Goal: Information Seeking & Learning: Learn about a topic

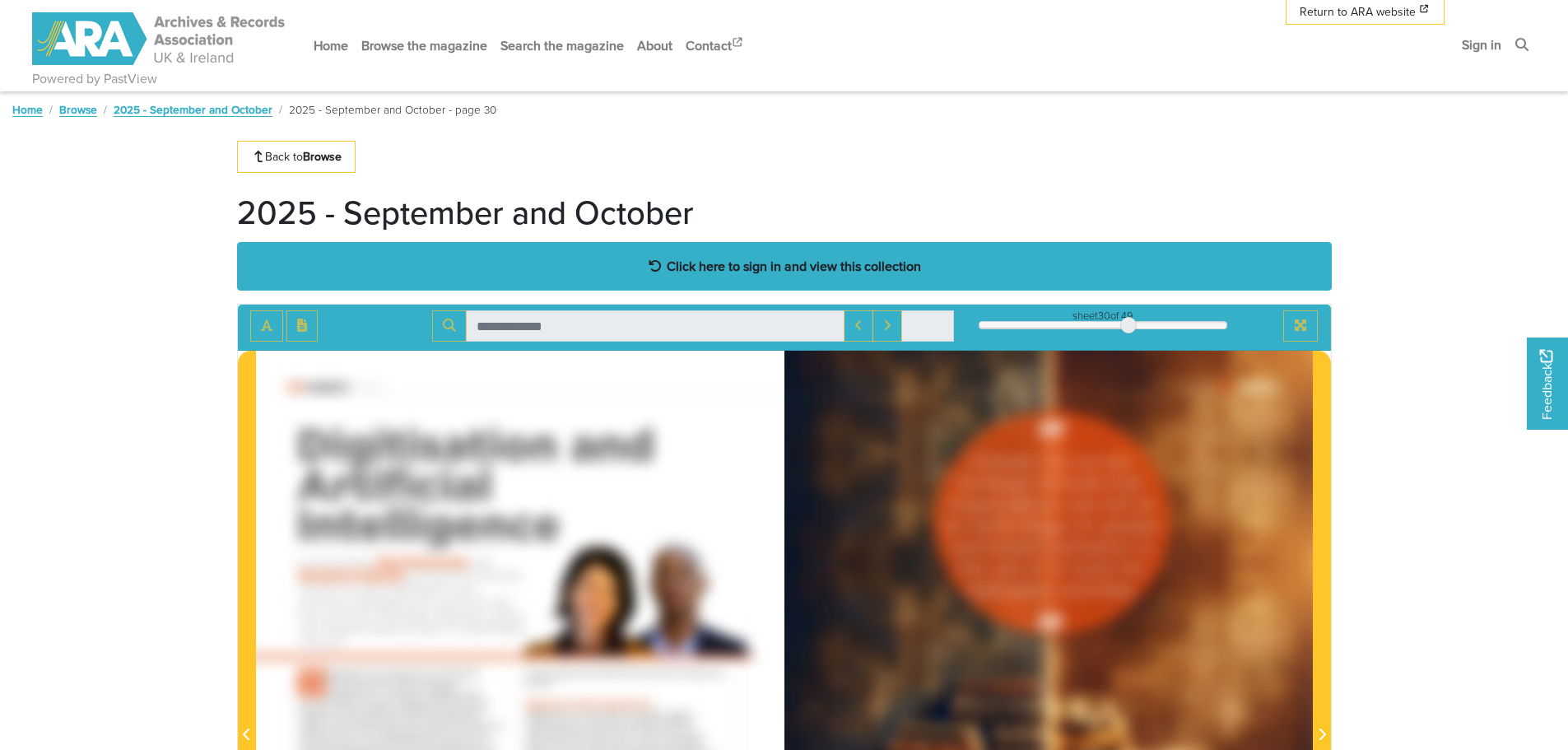
click at [732, 263] on strong "Click here to sign in and view this collection" at bounding box center [794, 265] width 255 height 18
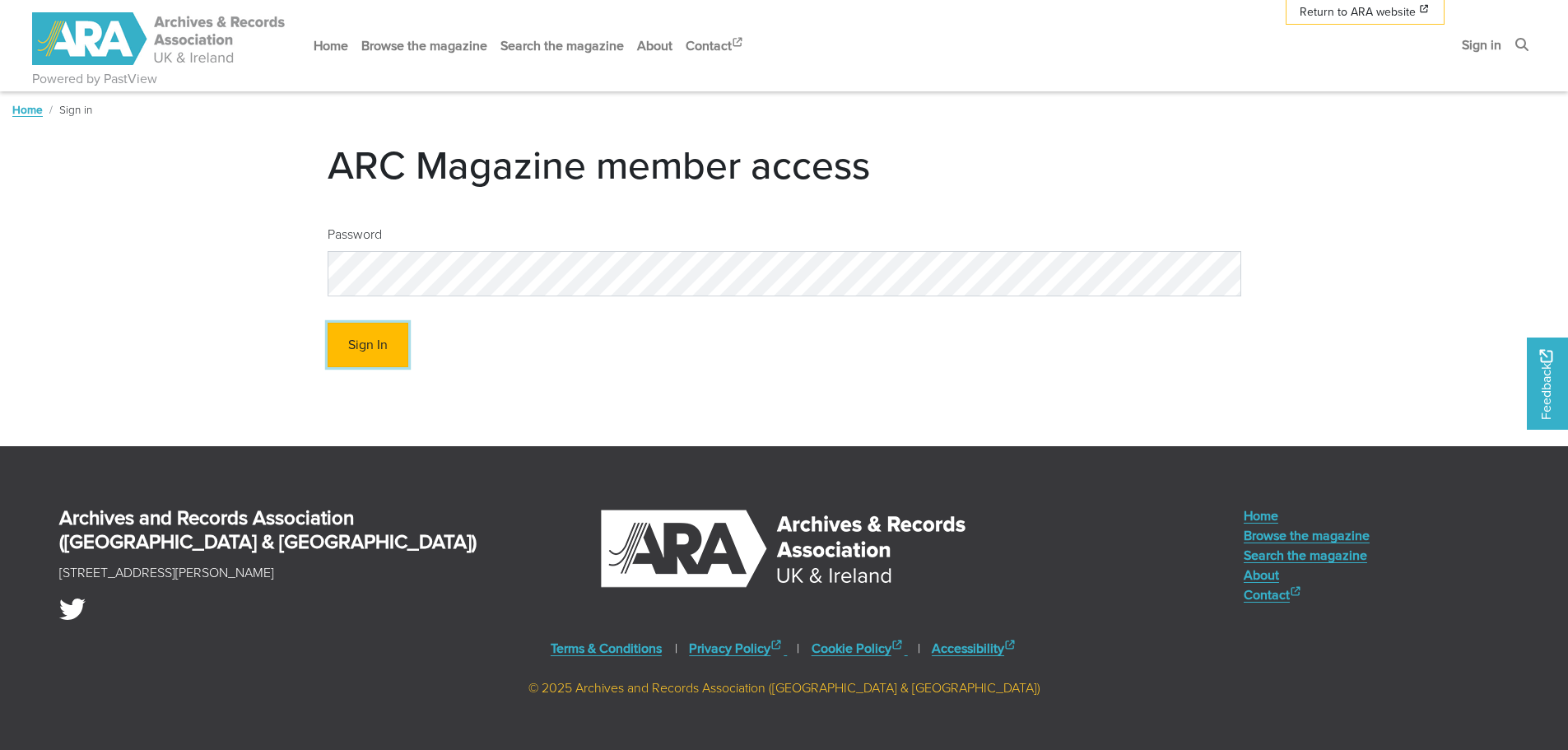
click at [400, 340] on button "Sign In" at bounding box center [367, 346] width 80 height 45
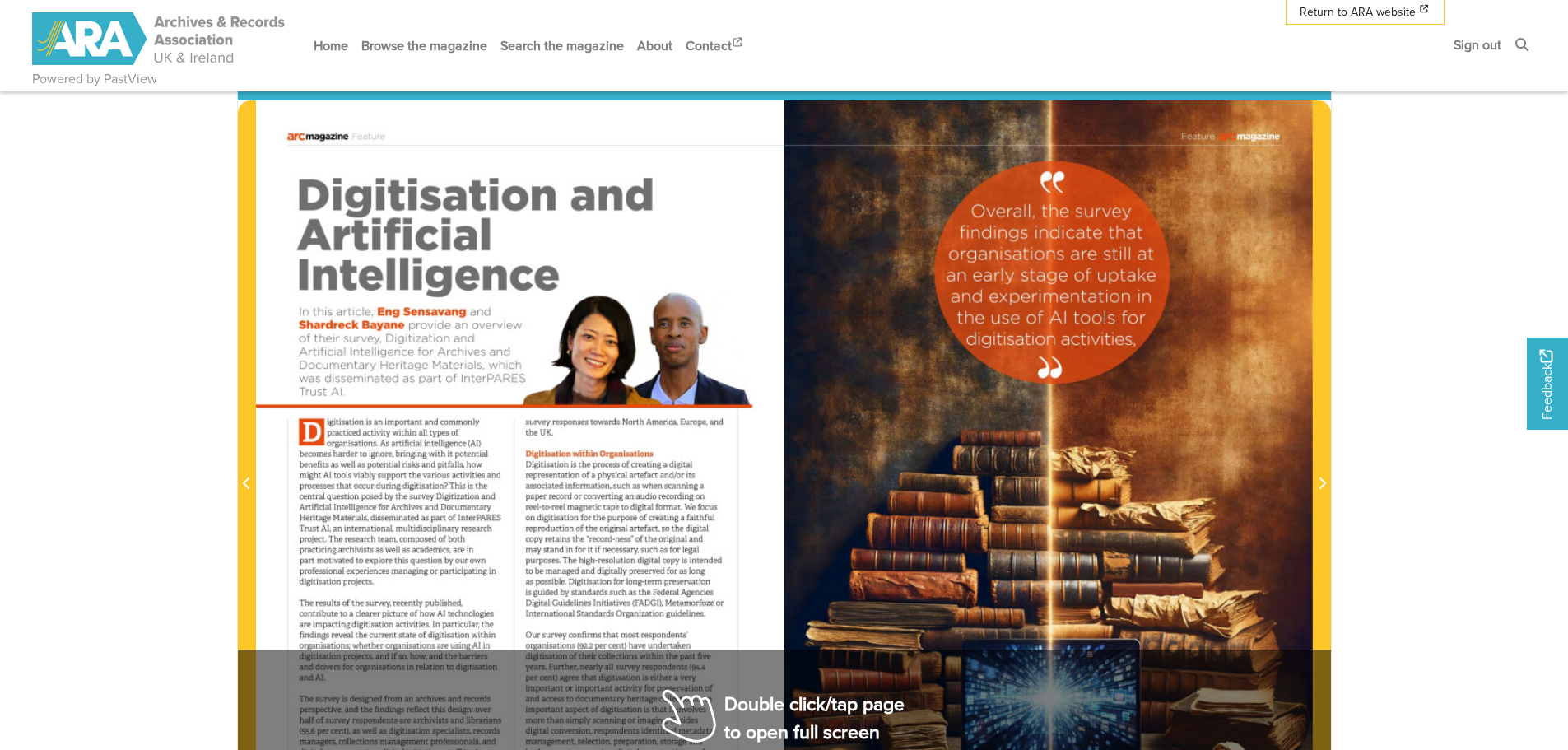
scroll to position [329, 0]
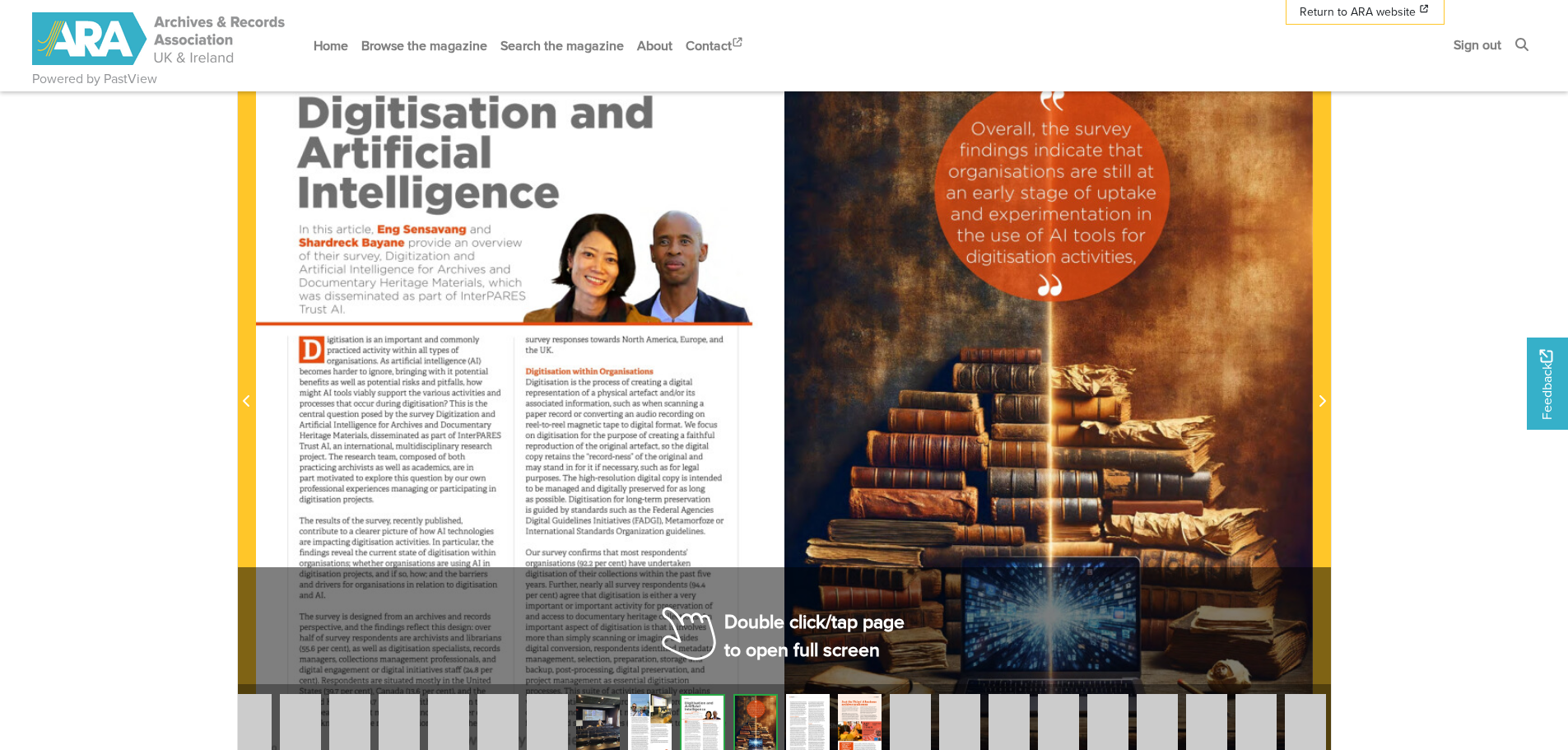
click at [793, 622] on div at bounding box center [1049, 392] width 529 height 748
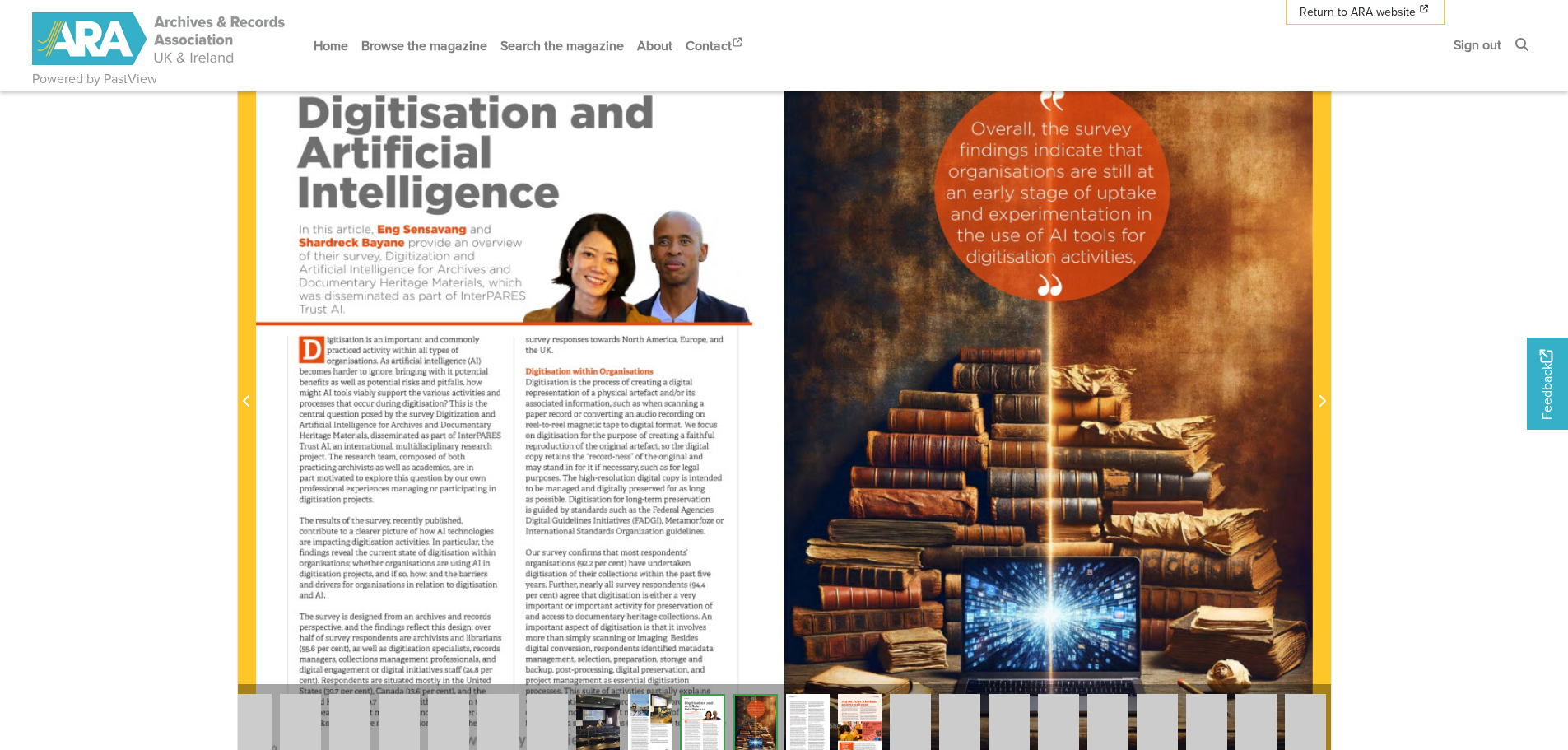
click at [882, 445] on div at bounding box center [1049, 392] width 529 height 748
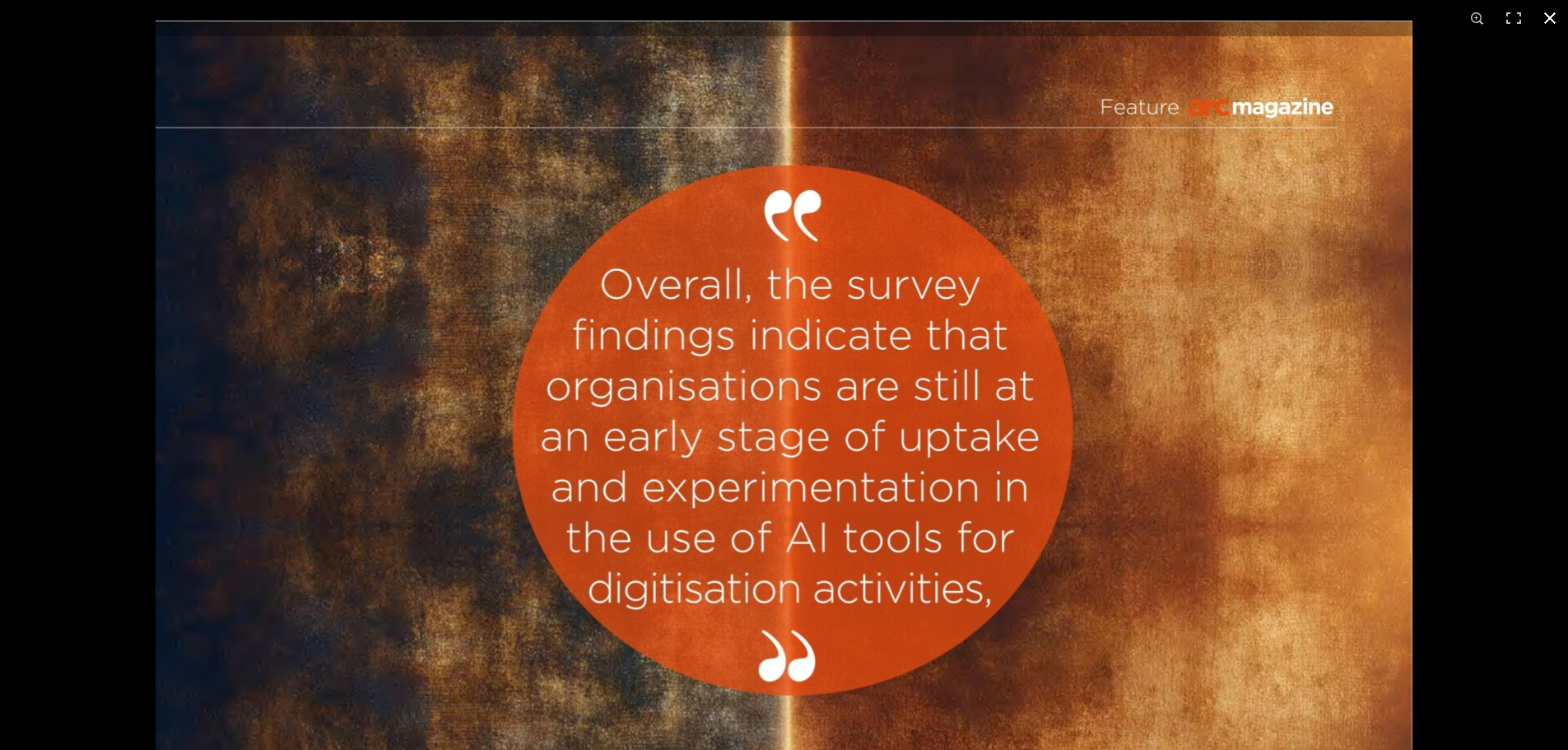
click at [1555, 14] on button at bounding box center [1551, 18] width 37 height 37
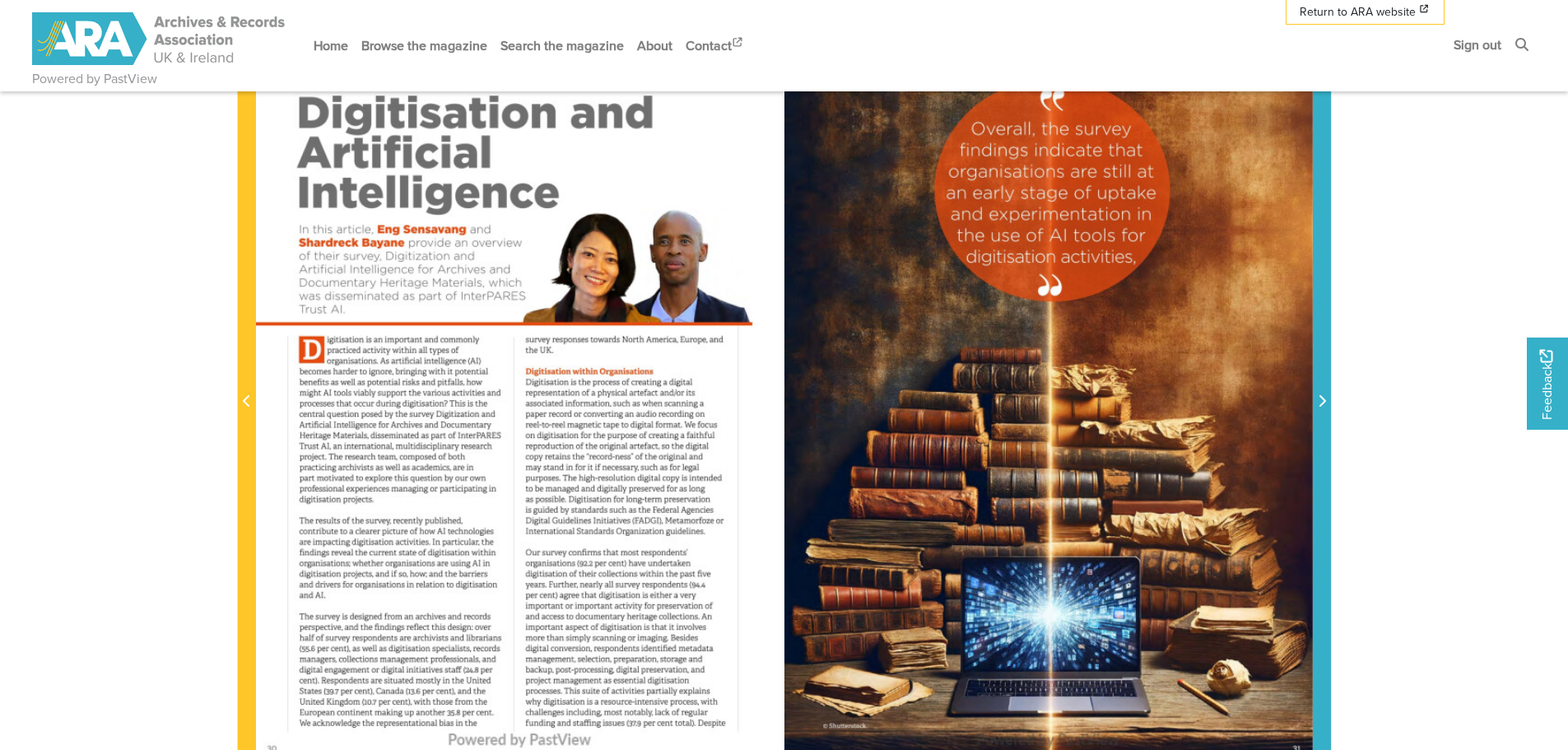
click at [1325, 394] on span "Next Page" at bounding box center [1322, 402] width 17 height 20
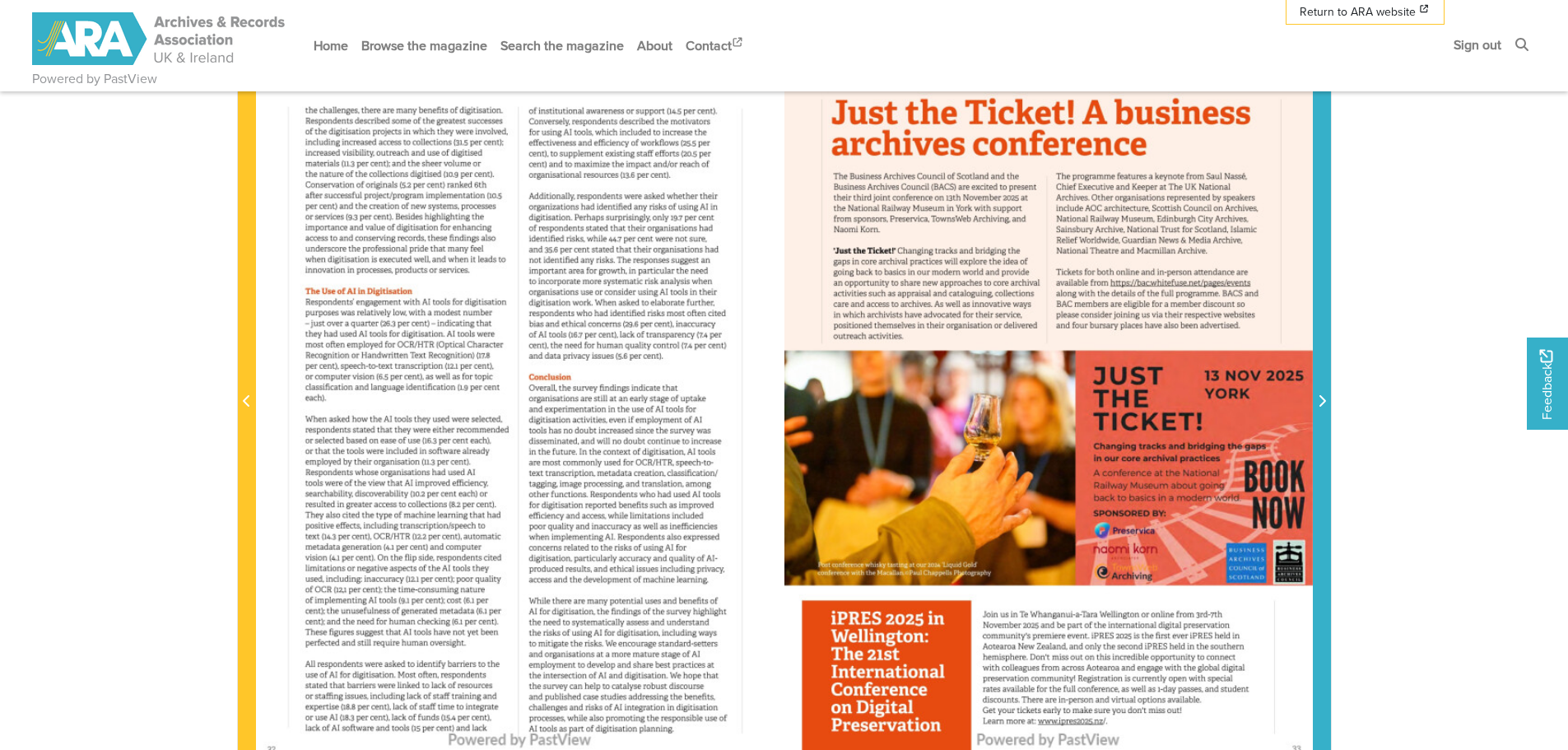
scroll to position [165, 0]
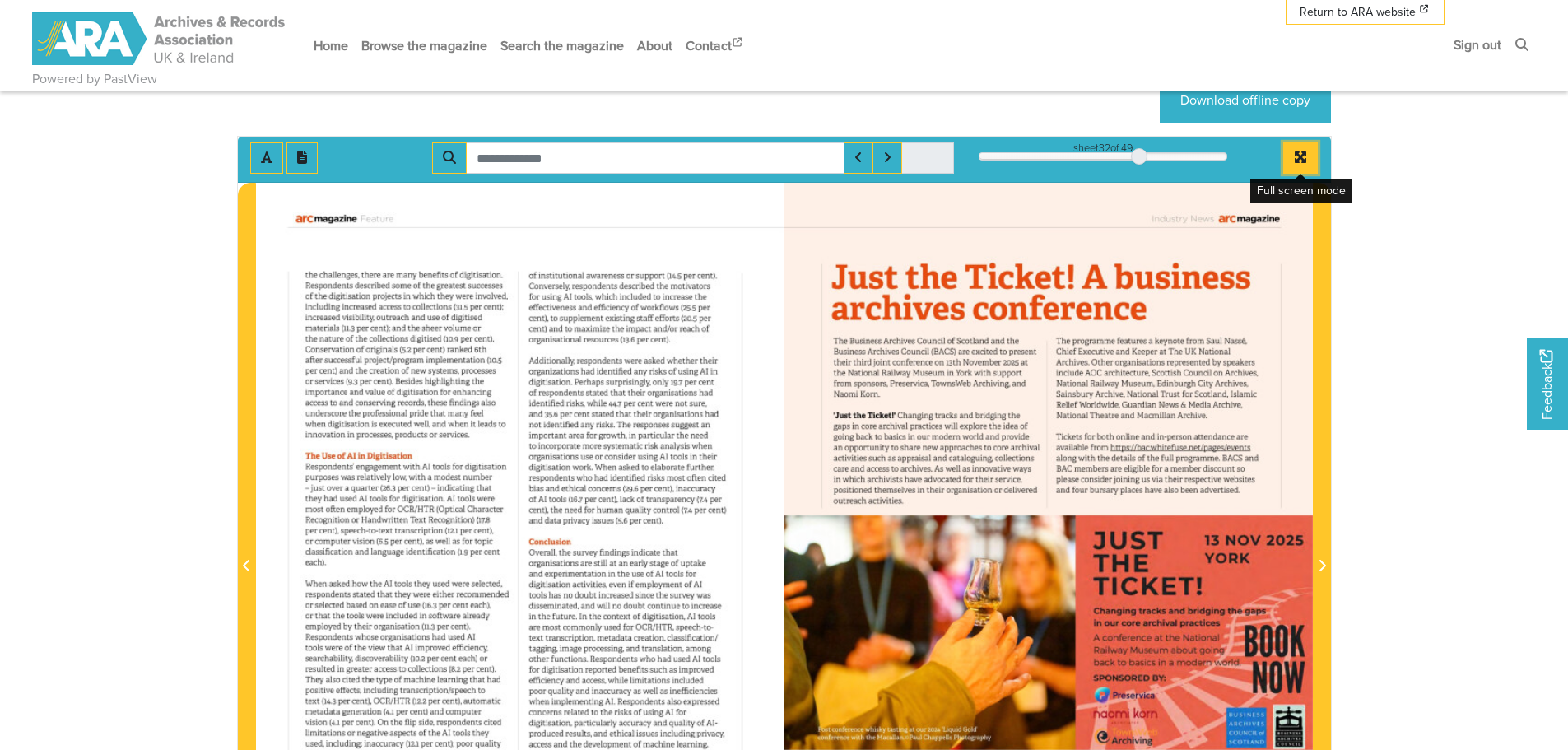
click at [1307, 146] on button "Full screen mode" at bounding box center [1301, 158] width 35 height 31
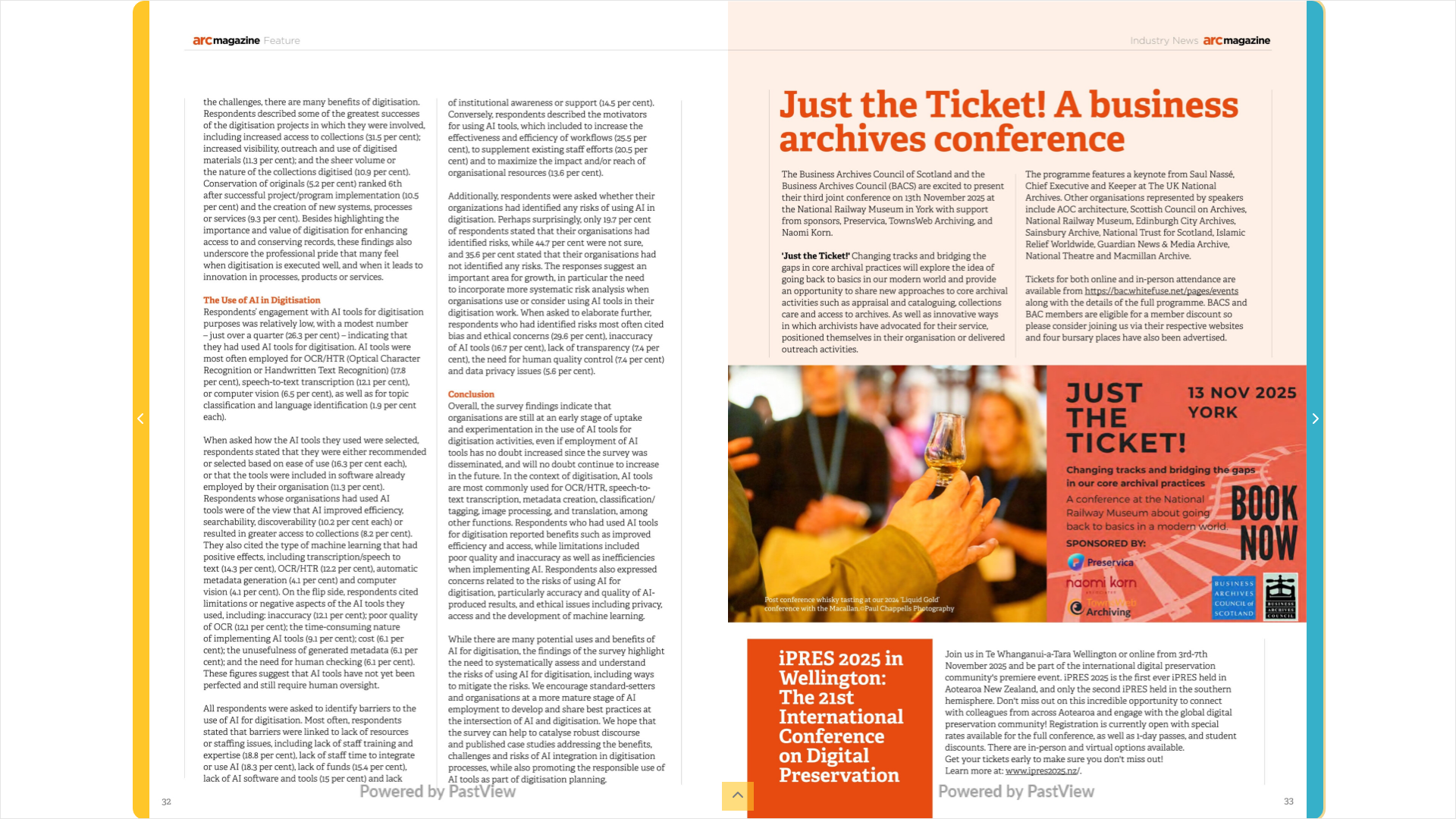
click at [1316, 415] on icon "Next Page" at bounding box center [1315, 418] width 7 height 12
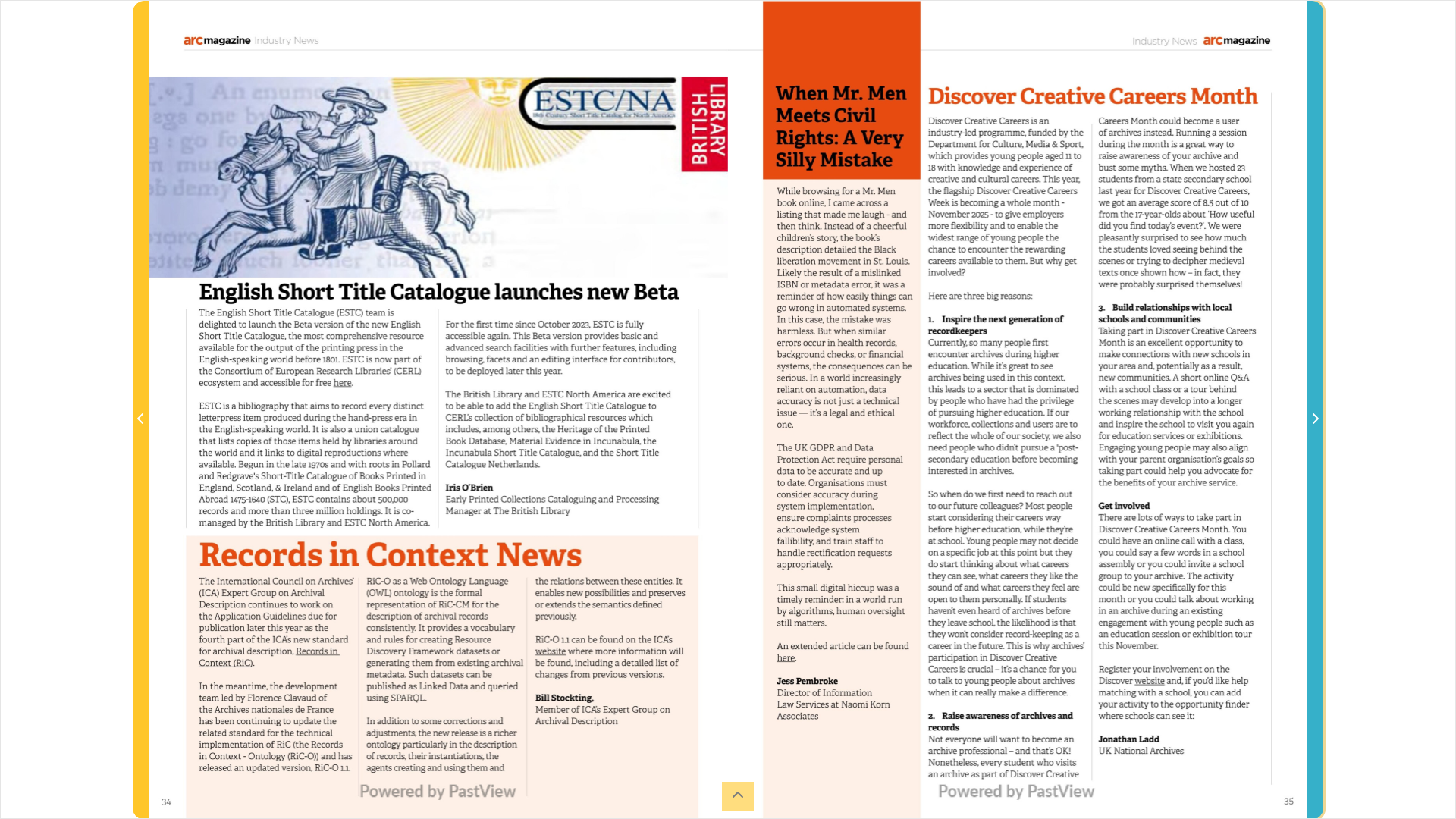
click at [1316, 415] on icon "Next Page" at bounding box center [1315, 418] width 7 height 12
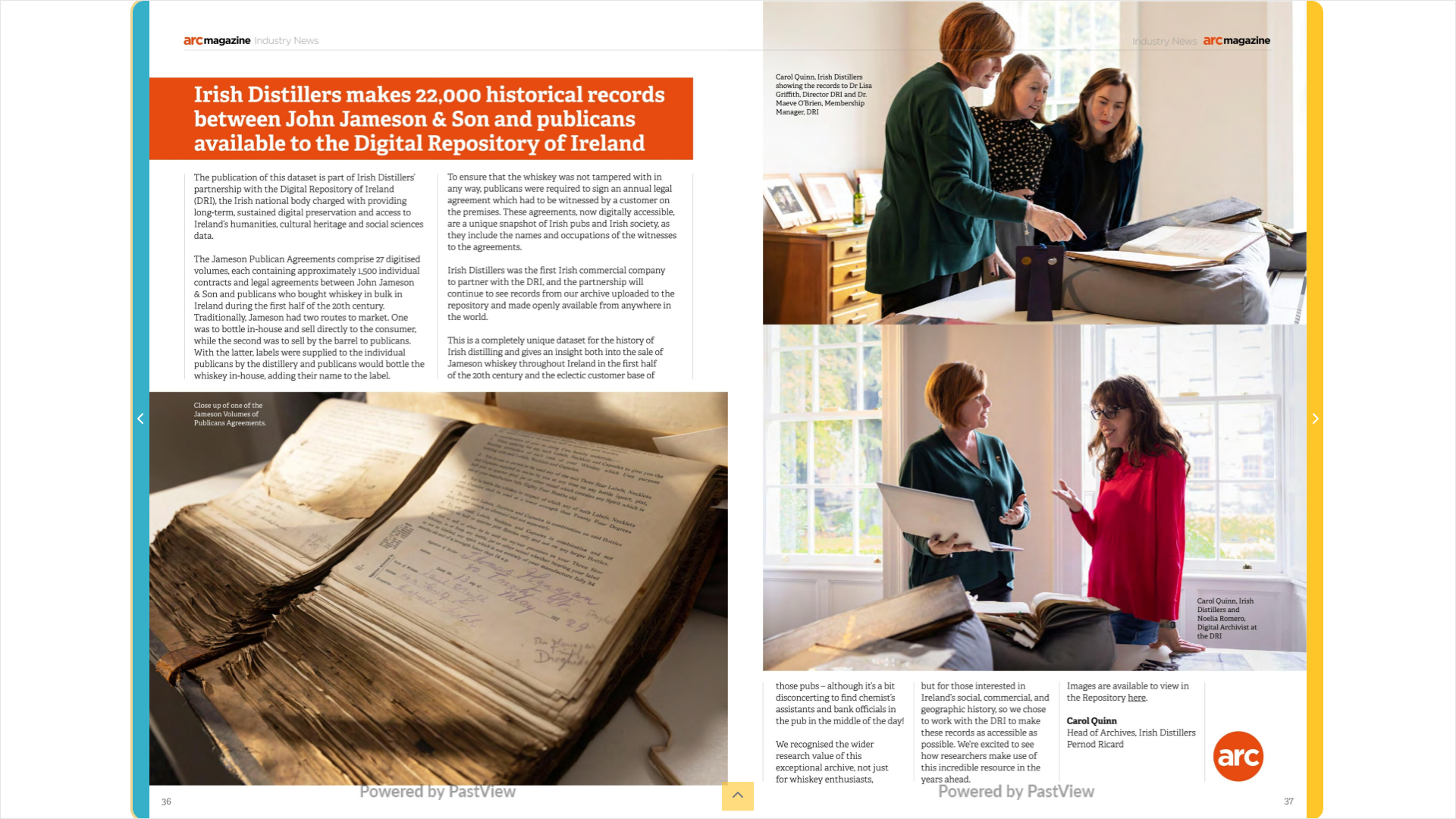
click at [138, 421] on icon "Previous Page" at bounding box center [141, 418] width 7 height 12
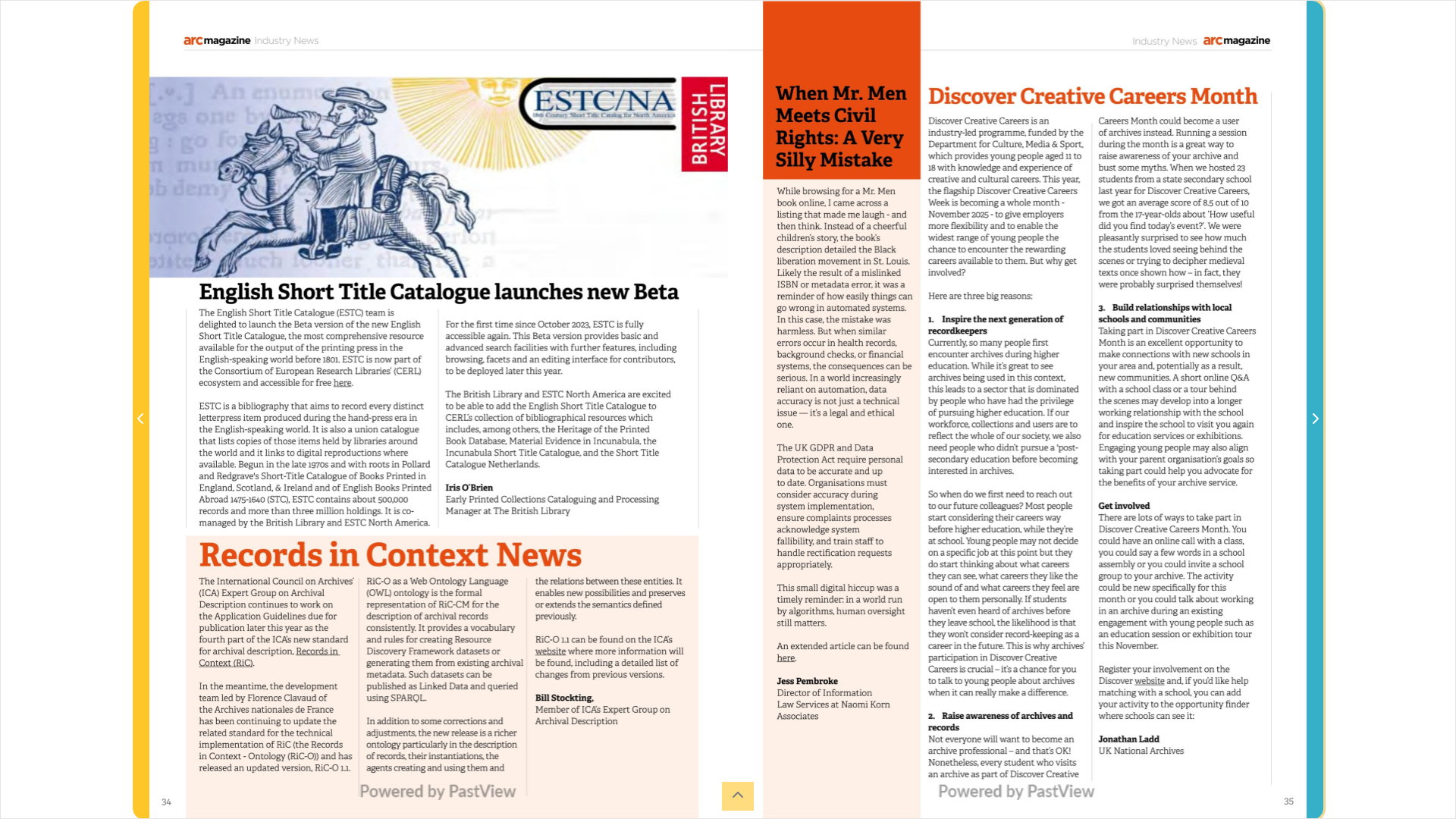
click at [1322, 417] on span "Next Page" at bounding box center [1315, 419] width 15 height 18
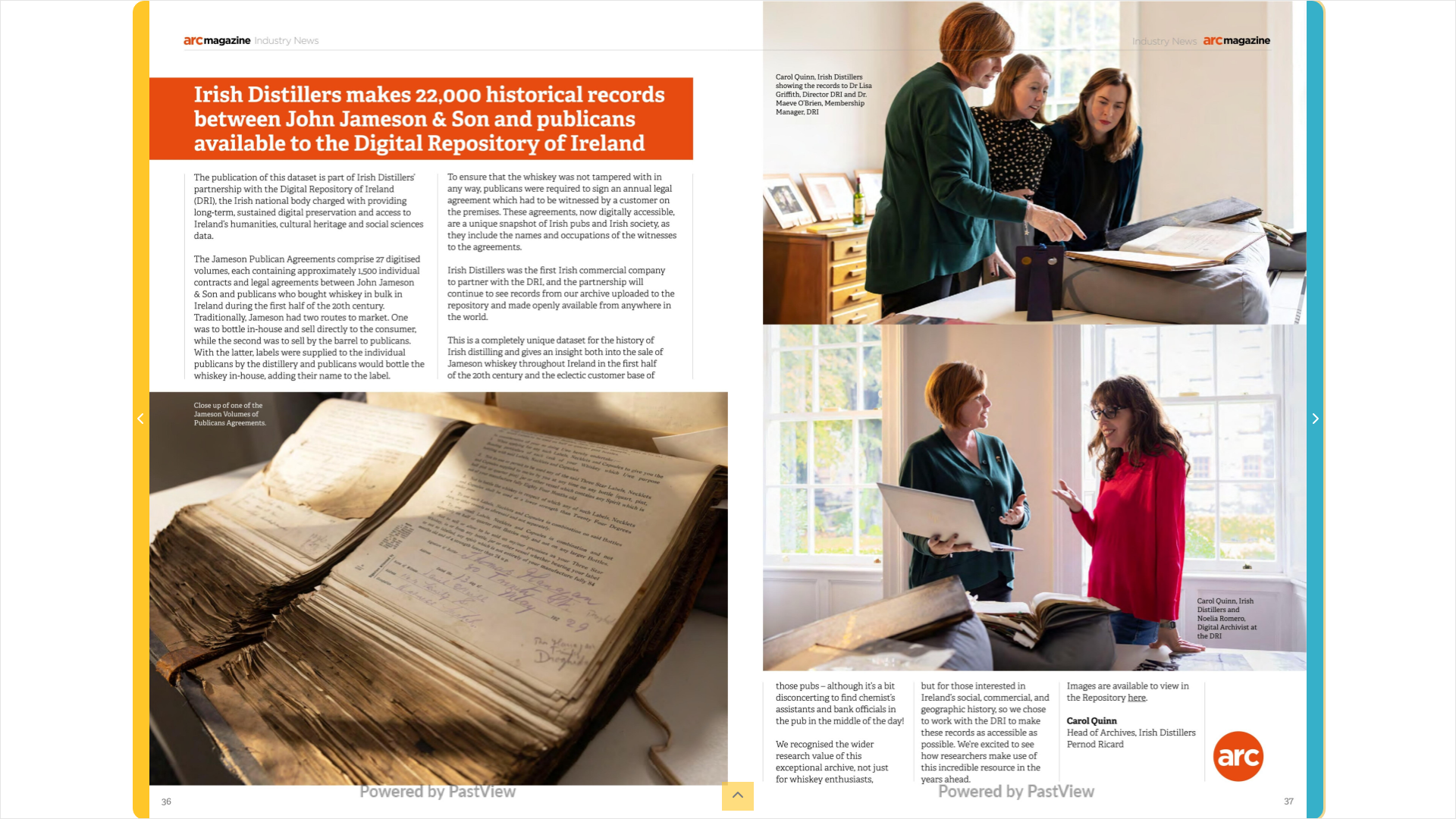
click at [1319, 417] on icon "Next Page" at bounding box center [1315, 418] width 7 height 12
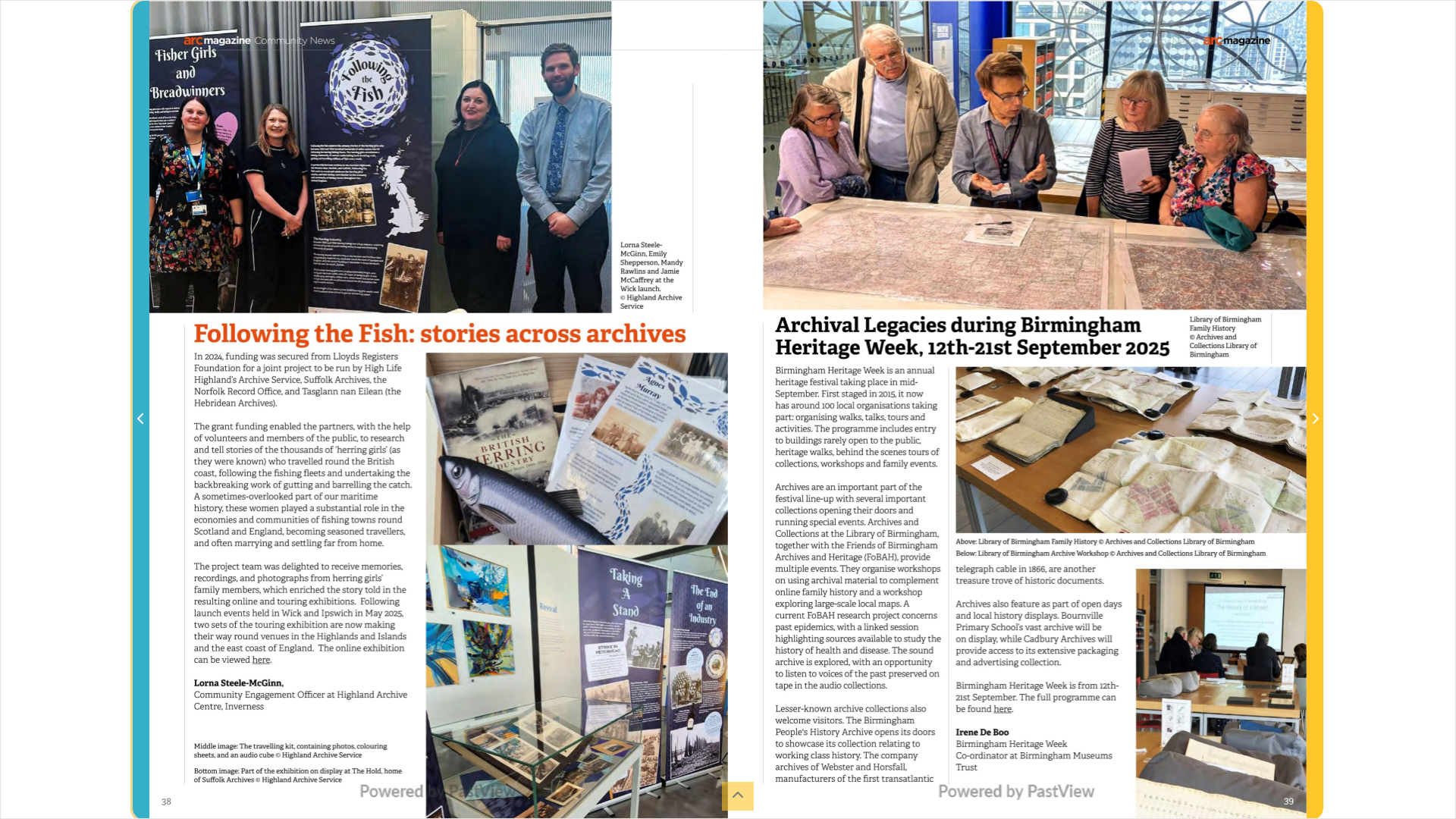
click at [142, 421] on icon "Previous Page" at bounding box center [141, 418] width 7 height 12
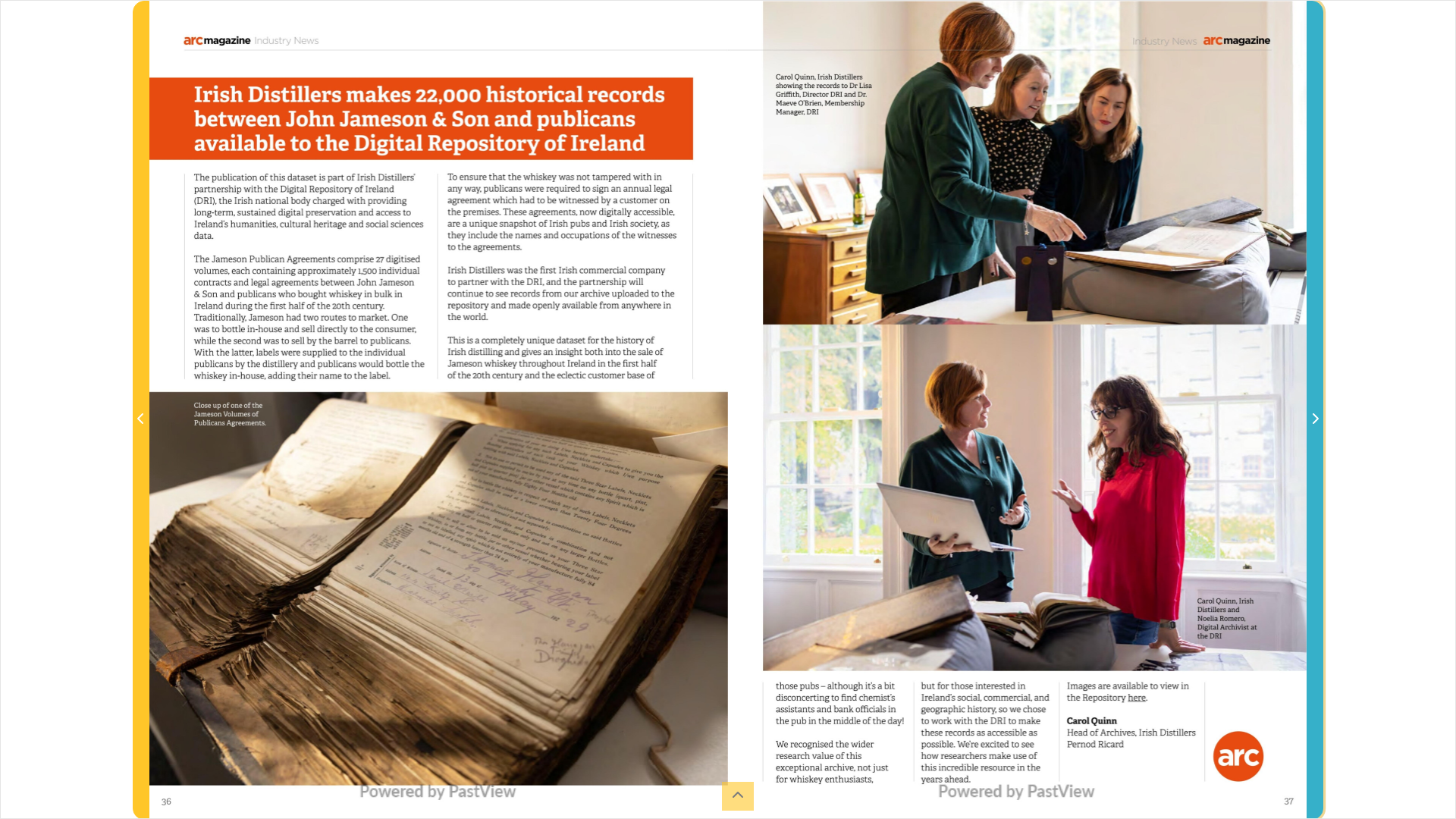
click at [1319, 420] on icon "Next Page" at bounding box center [1316, 418] width 6 height 10
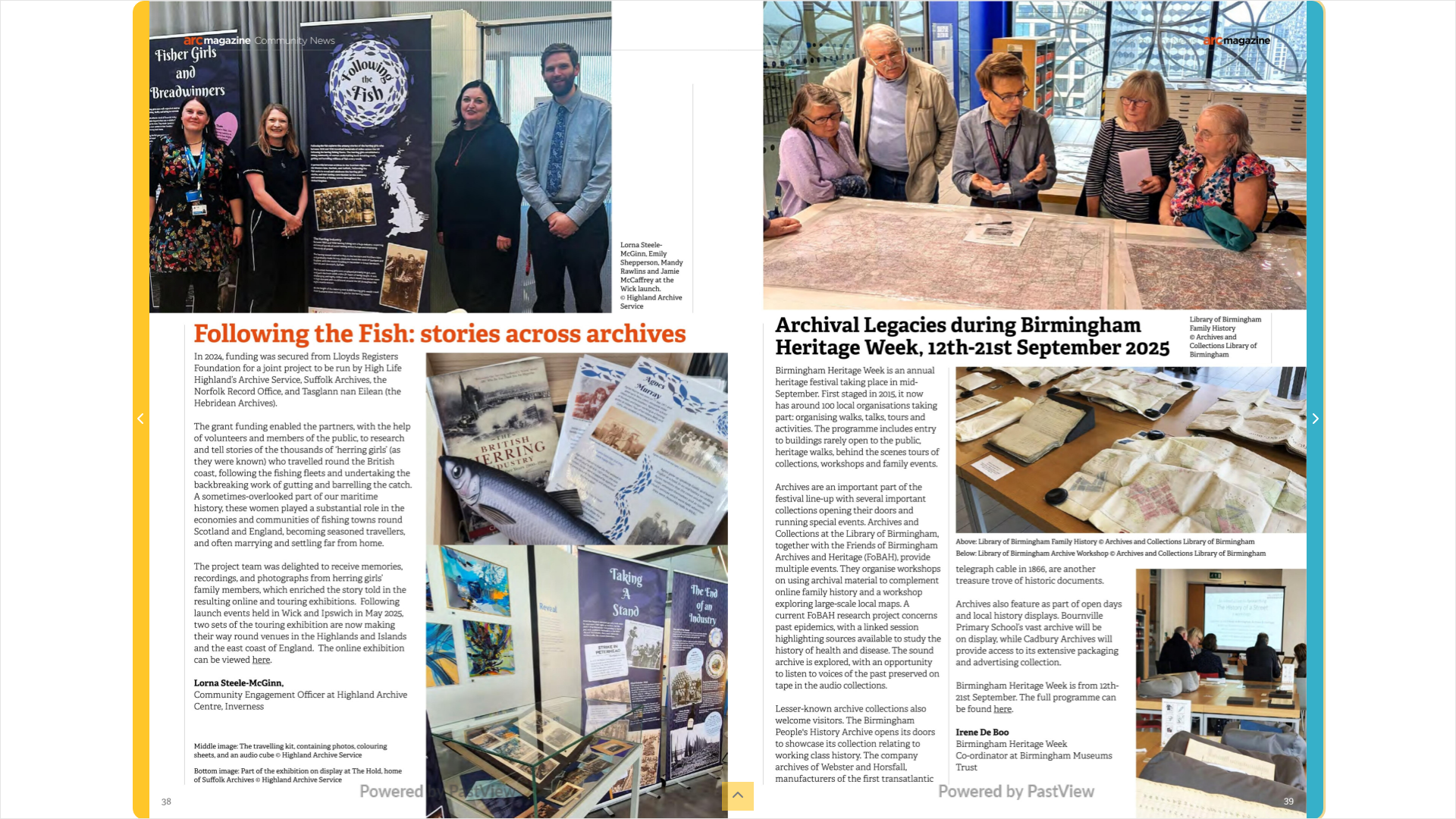
click at [1319, 420] on icon "Next Page" at bounding box center [1316, 418] width 6 height 10
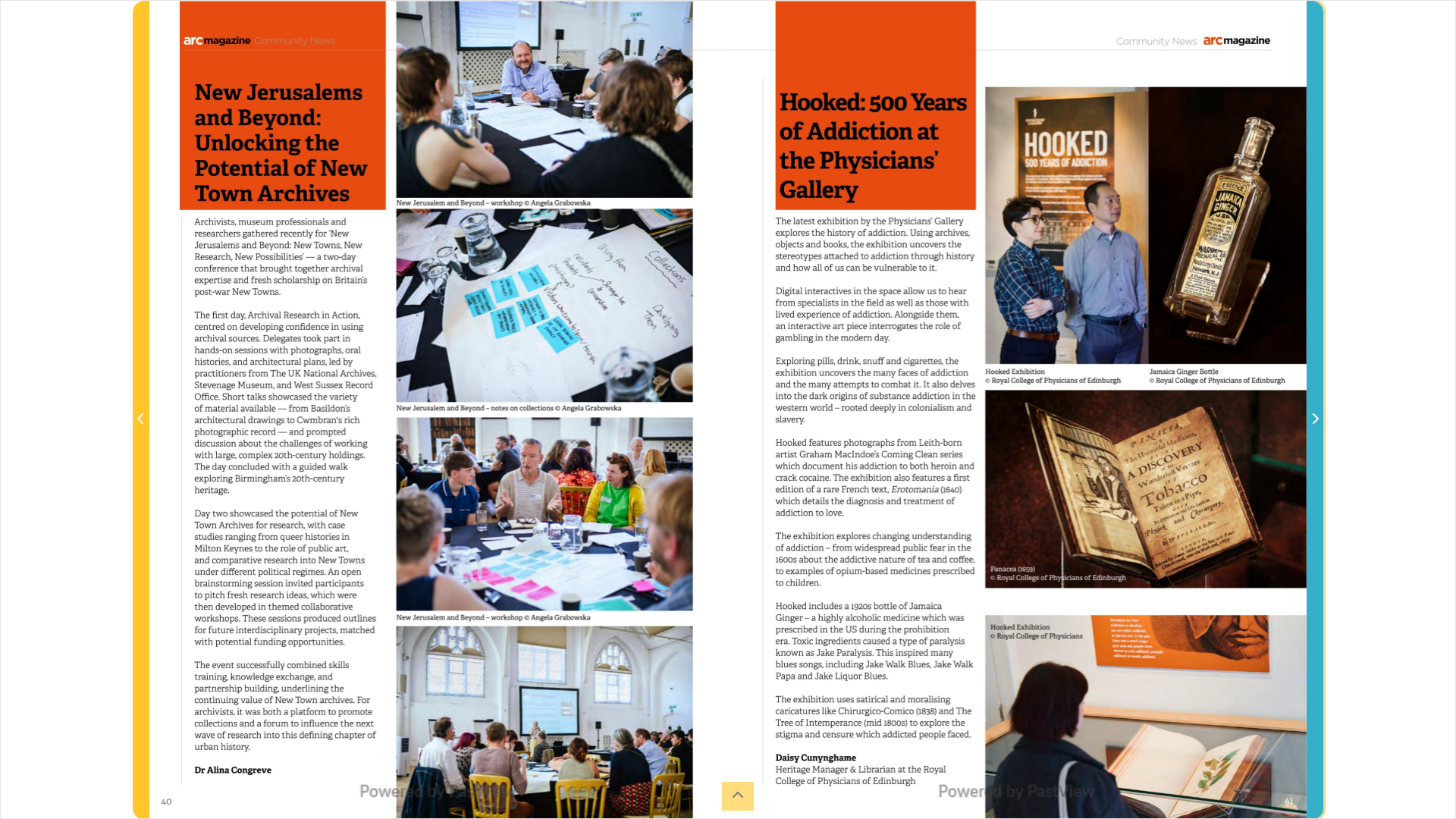
click at [1319, 420] on icon "Next Page" at bounding box center [1316, 418] width 6 height 10
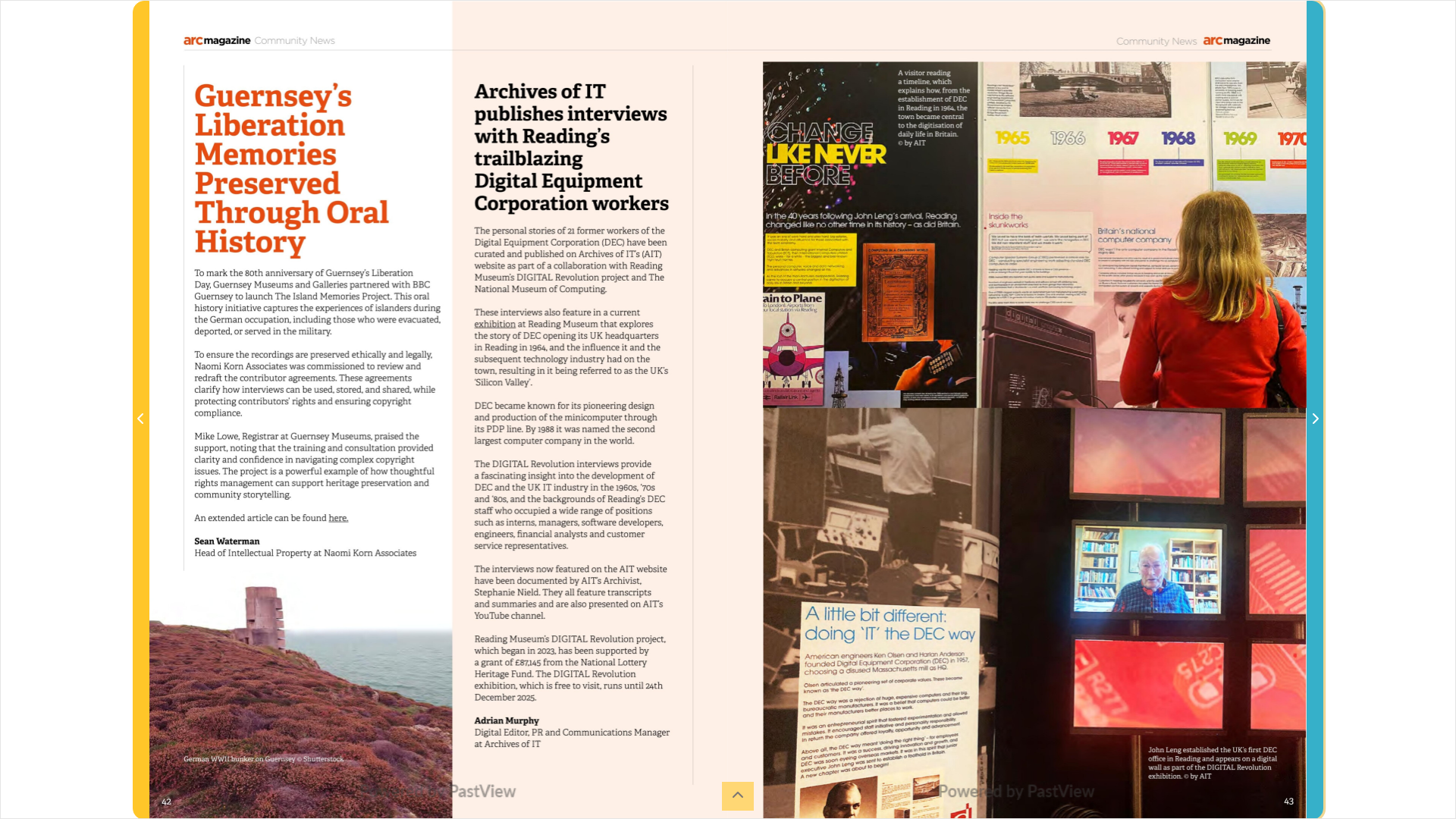
click at [1315, 421] on icon "Next Page" at bounding box center [1315, 418] width 7 height 12
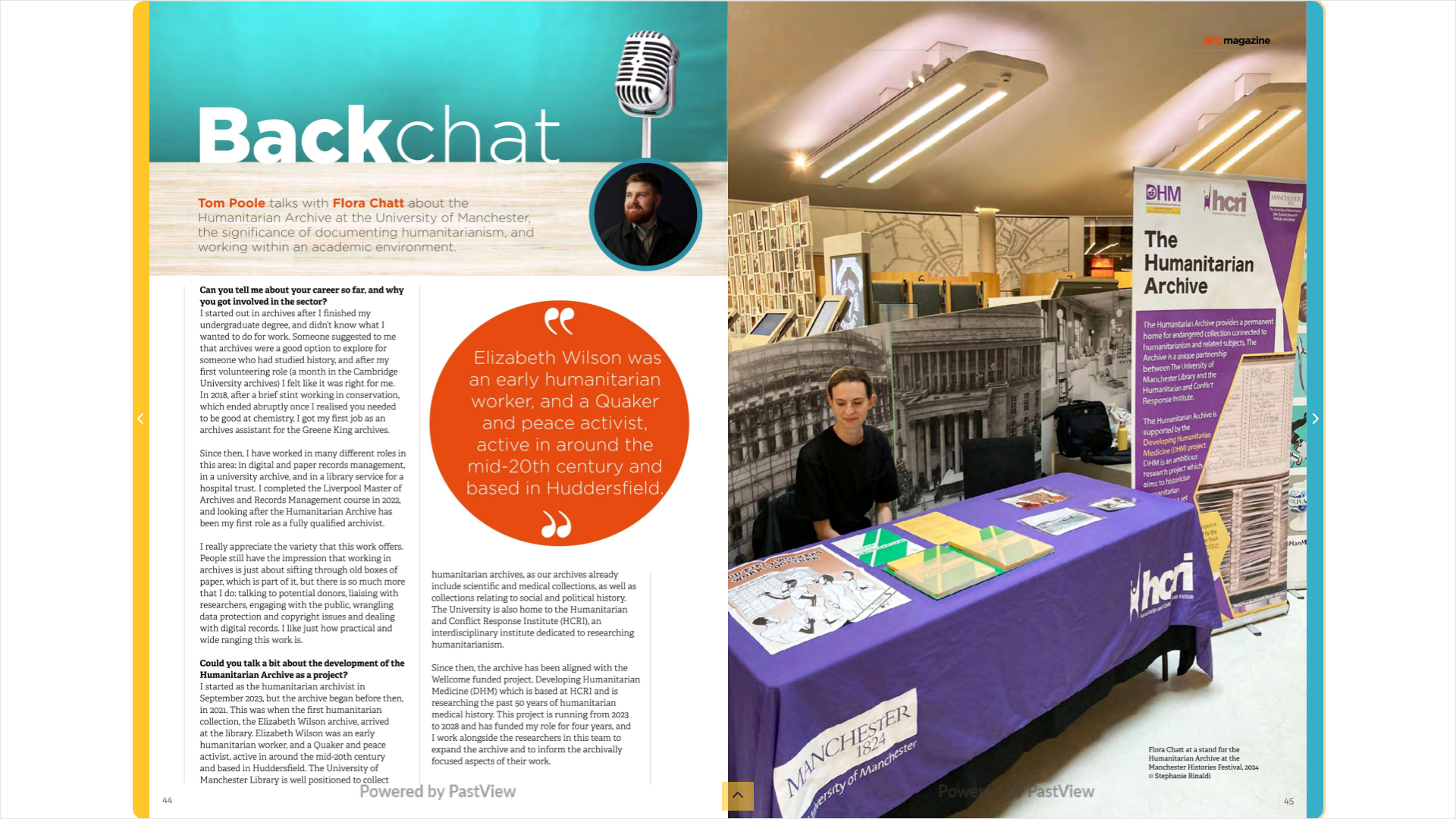
click at [1315, 421] on icon "Next Page" at bounding box center [1315, 418] width 7 height 12
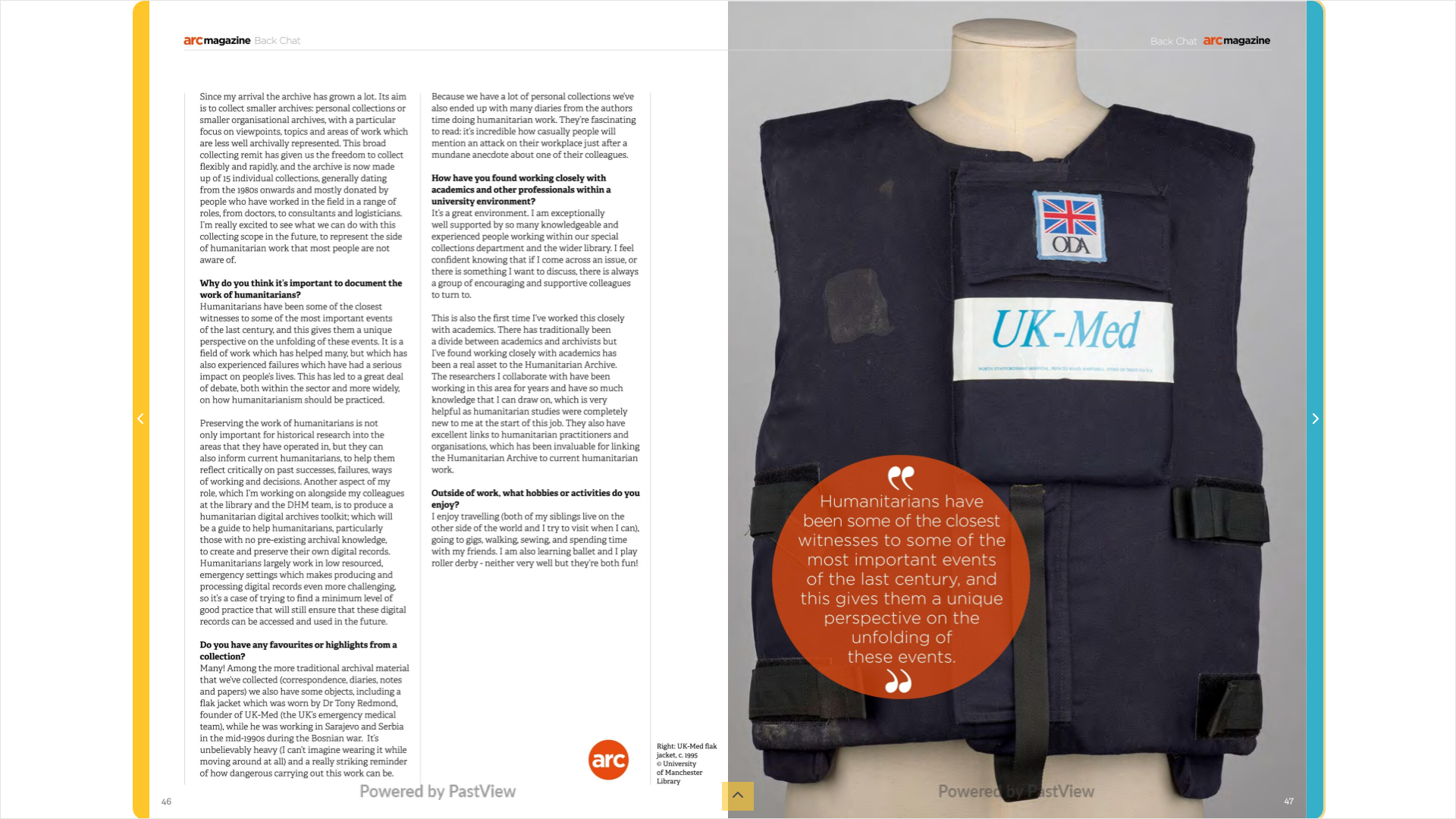
click at [1315, 421] on icon "Next Page" at bounding box center [1315, 418] width 7 height 12
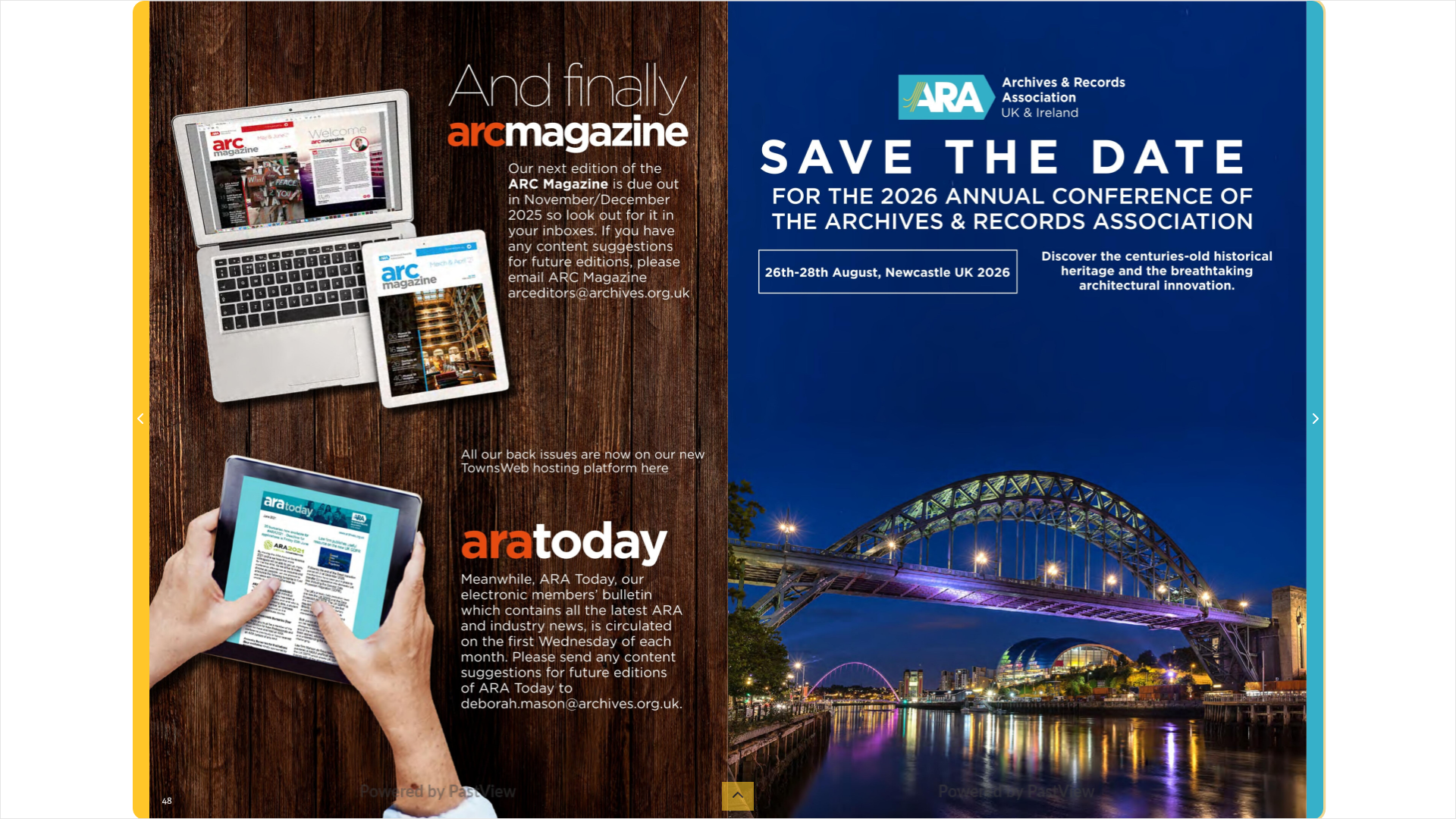
click at [1315, 421] on icon "Next Page" at bounding box center [1315, 418] width 7 height 12
